Goal: Task Accomplishment & Management: Manage account settings

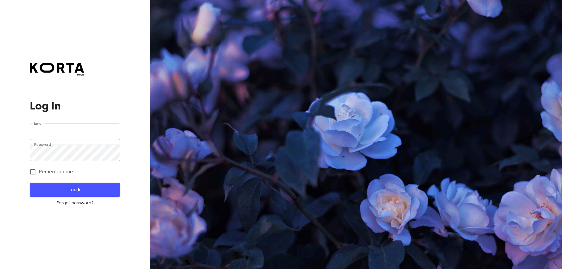
type input "[EMAIL_ADDRESS][DOMAIN_NAME]"
click at [59, 186] on span "Log In" at bounding box center [74, 190] width 71 height 8
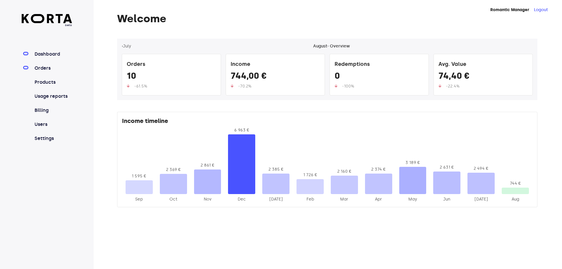
click at [41, 68] on link "Orders" at bounding box center [52, 68] width 39 height 7
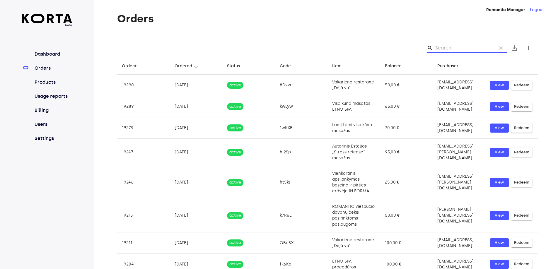
click at [464, 47] on input "Search" at bounding box center [463, 47] width 57 height 9
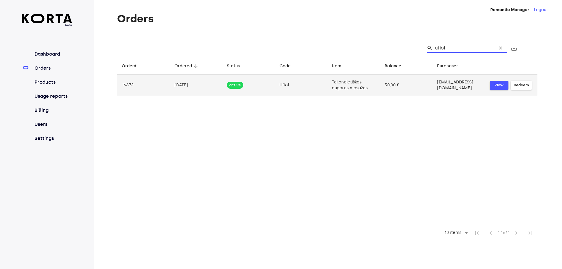
type input "ufiof"
click at [499, 86] on span "View" at bounding box center [499, 85] width 13 height 7
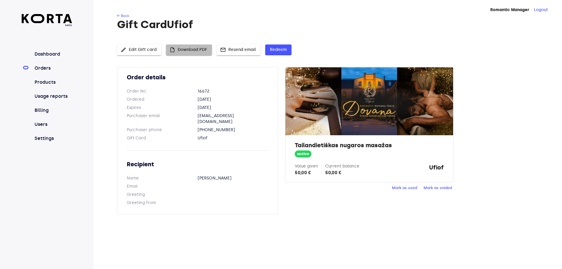
click at [182, 52] on span "insert_drive_file Download PDF" at bounding box center [189, 49] width 37 height 7
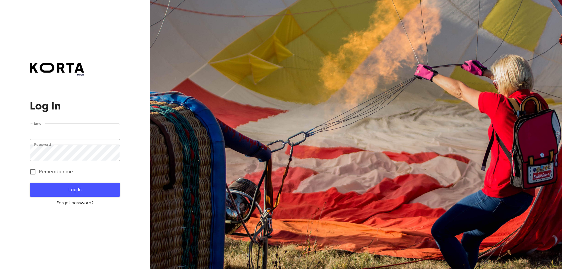
type input "[EMAIL_ADDRESS][DOMAIN_NAME]"
click at [112, 188] on button "Log In" at bounding box center [75, 190] width 90 height 14
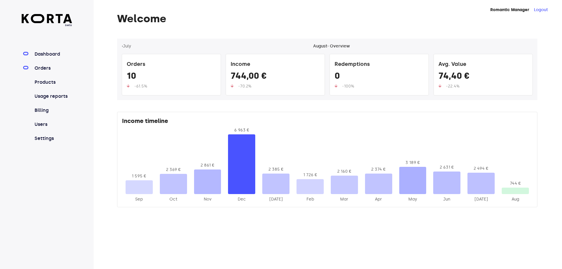
click at [40, 70] on link "Orders" at bounding box center [52, 68] width 39 height 7
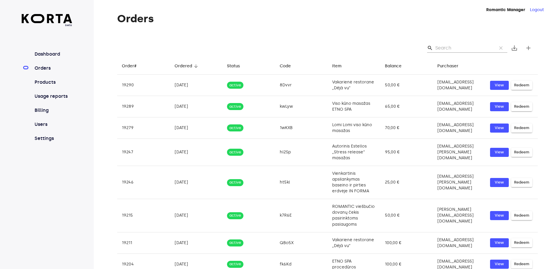
click at [446, 50] on input "Search" at bounding box center [463, 47] width 57 height 9
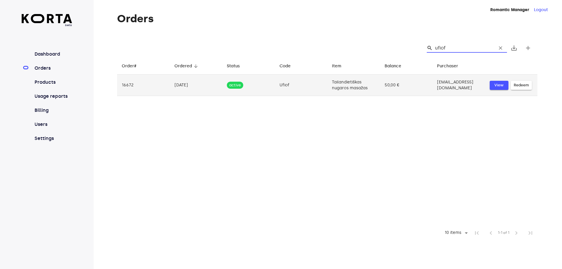
type input "ufiof"
click at [507, 86] on button "View" at bounding box center [499, 85] width 19 height 9
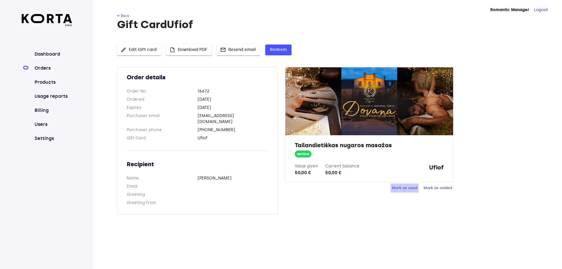
click at [405, 189] on span "Mark as used" at bounding box center [404, 188] width 25 height 7
